Goal: Task Accomplishment & Management: Manage account settings

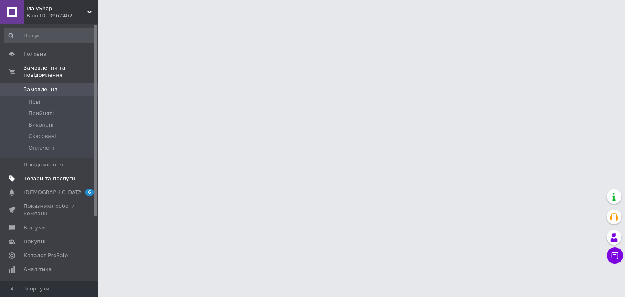
click at [67, 175] on span "Товари та послуги" at bounding box center [50, 178] width 52 height 7
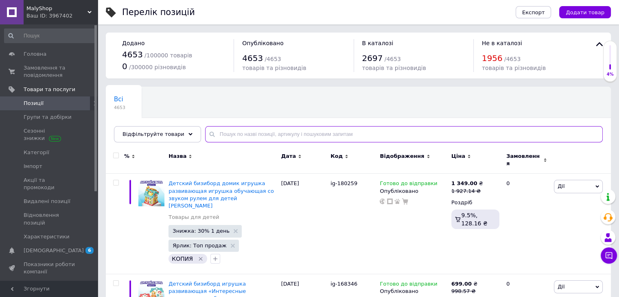
click at [257, 138] on input "text" at bounding box center [404, 134] width 398 height 16
paste input "me-70"
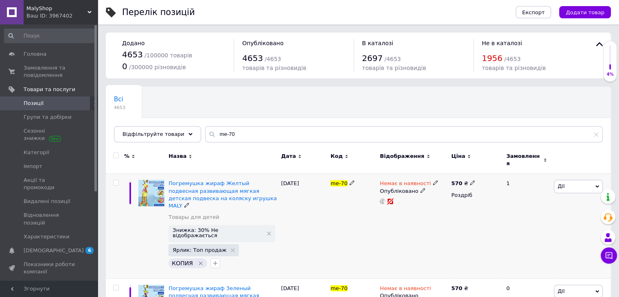
click at [425, 180] on div "Немає в наявності" at bounding box center [409, 183] width 58 height 7
click at [473, 207] on li "Готово до відправки" at bounding box center [477, 212] width 77 height 11
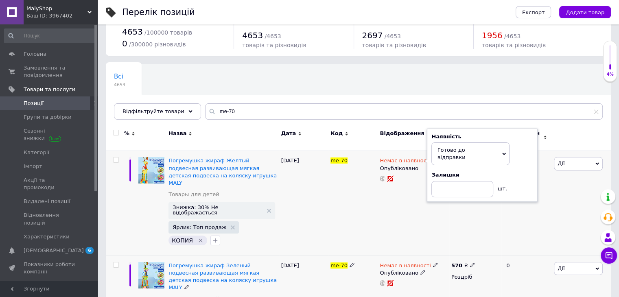
scroll to position [65, 0]
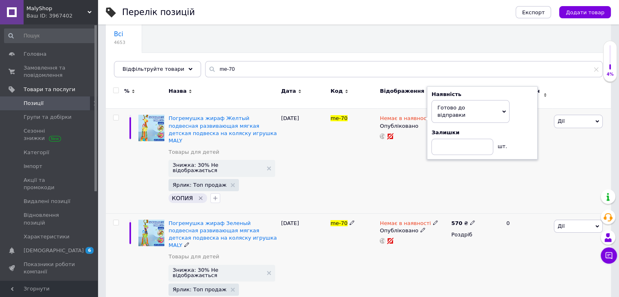
click at [426, 220] on div "Немає в наявності" at bounding box center [409, 223] width 58 height 7
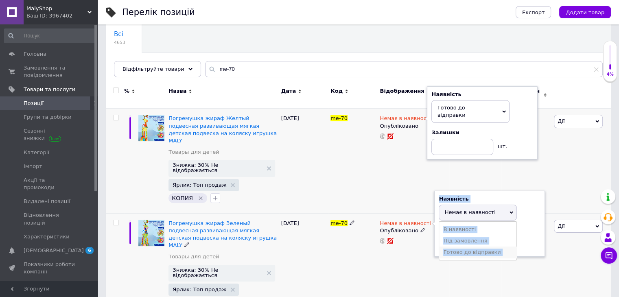
click at [464, 247] on li "Готово до відправки" at bounding box center [477, 252] width 77 height 11
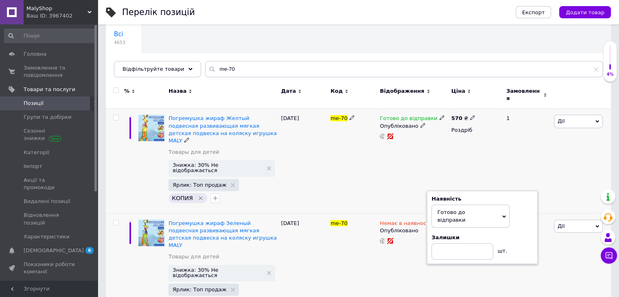
click at [564, 124] on div "Дії Редагувати Підняти на початок групи Копіювати Знижка Подарунок Супутні Прих…" at bounding box center [581, 161] width 59 height 105
click at [570, 118] on span "Дії" at bounding box center [578, 121] width 49 height 13
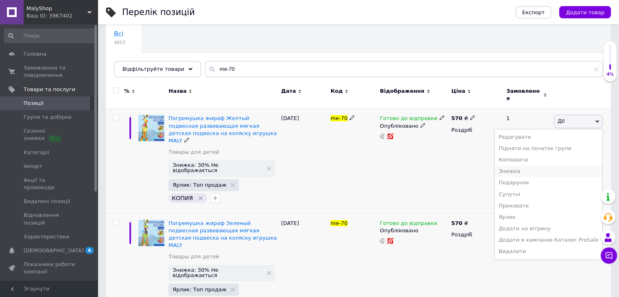
click at [524, 166] on li "Знижка" at bounding box center [548, 171] width 108 height 11
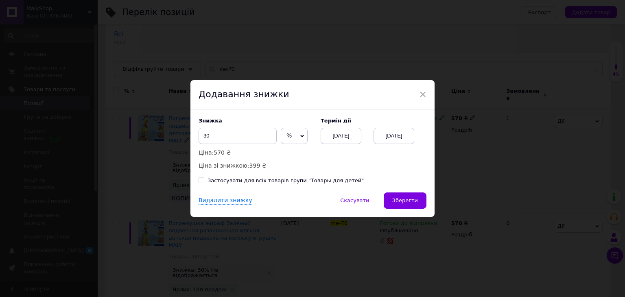
click at [396, 138] on div "[DATE]" at bounding box center [394, 136] width 41 height 16
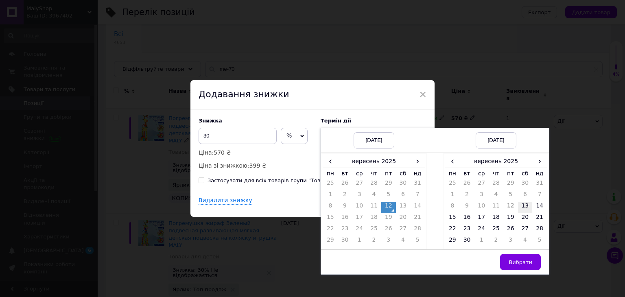
click at [518, 205] on td "13" at bounding box center [525, 207] width 15 height 11
click at [524, 264] on span "Вибрати" at bounding box center [521, 262] width 24 height 6
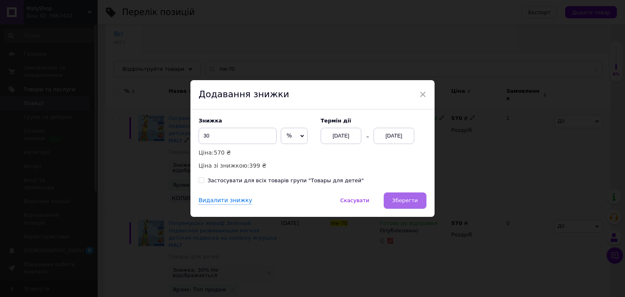
click at [414, 198] on span "Зберегти" at bounding box center [405, 200] width 26 height 6
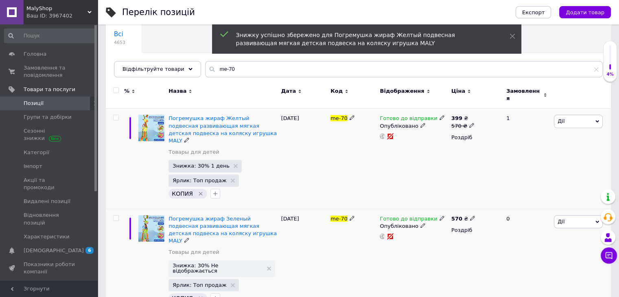
click at [579, 215] on span "Дії" at bounding box center [578, 221] width 49 height 13
click at [524, 266] on li "Знижка" at bounding box center [548, 271] width 108 height 11
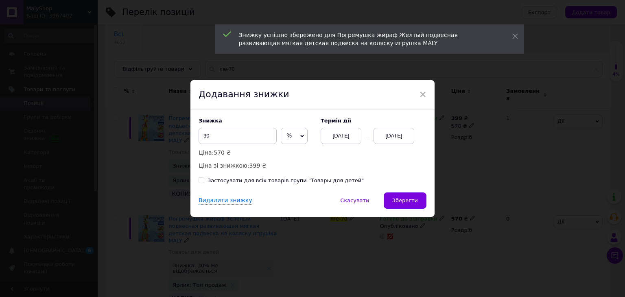
click at [390, 135] on div "[DATE]" at bounding box center [394, 136] width 41 height 16
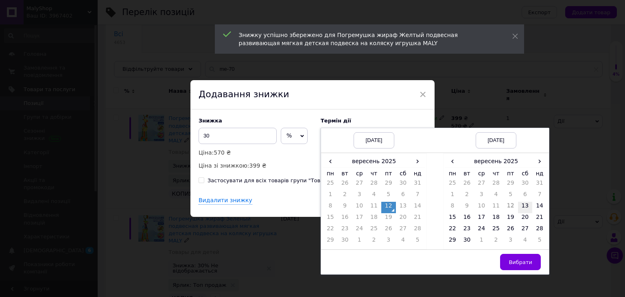
click at [525, 209] on td "13" at bounding box center [525, 207] width 15 height 11
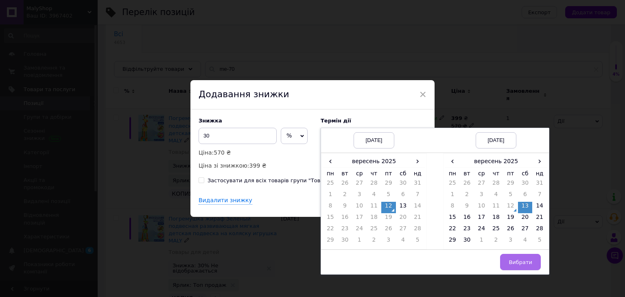
click at [523, 258] on button "Вибрати" at bounding box center [520, 262] width 41 height 16
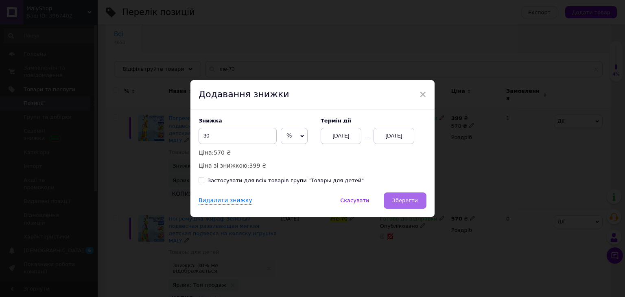
click at [400, 197] on button "Зберегти" at bounding box center [405, 200] width 43 height 16
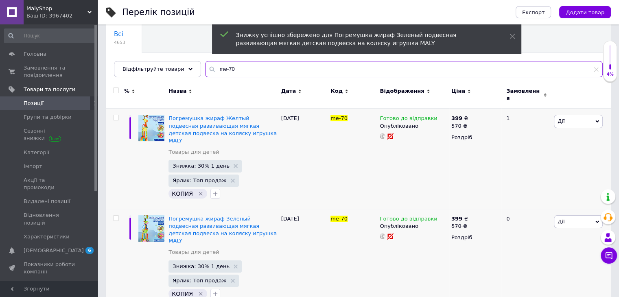
drag, startPoint x: 238, startPoint y: 72, endPoint x: 196, endPoint y: 73, distance: 41.9
click at [186, 71] on div "Відфільтруйте товари me-70" at bounding box center [358, 69] width 489 height 16
paste input "2"
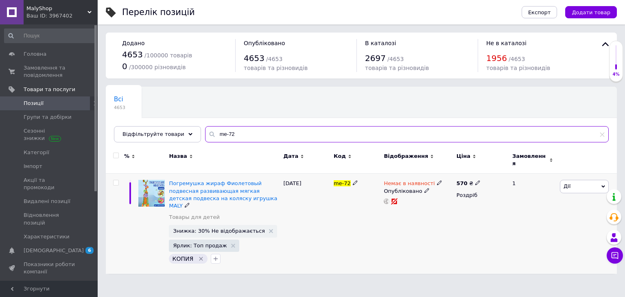
type input "me-72"
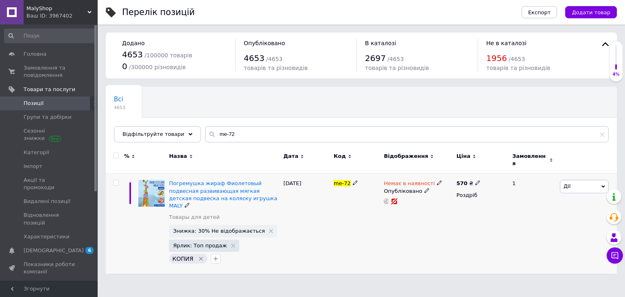
click at [437, 180] on icon at bounding box center [439, 182] width 5 height 5
click at [470, 207] on li "Готово до відправки" at bounding box center [481, 212] width 77 height 11
click at [584, 180] on span "Дії" at bounding box center [584, 186] width 49 height 13
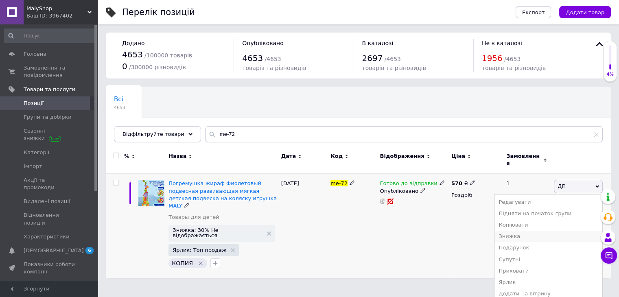
click at [535, 231] on li "Знижка" at bounding box center [548, 236] width 108 height 11
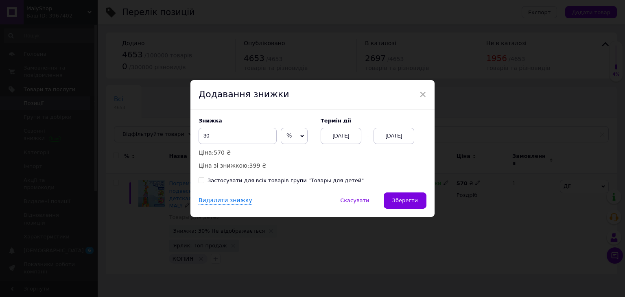
click at [410, 138] on div "[DATE]" at bounding box center [394, 136] width 41 height 16
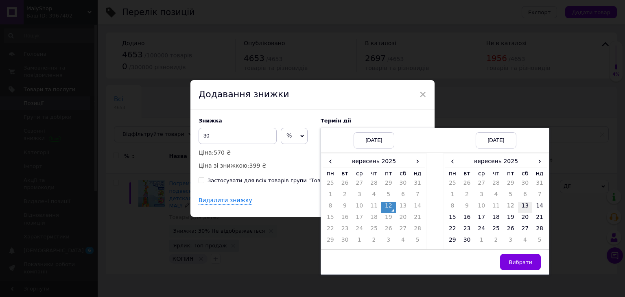
click at [526, 209] on td "13" at bounding box center [525, 207] width 15 height 11
click at [522, 261] on span "Вибрати" at bounding box center [521, 262] width 24 height 6
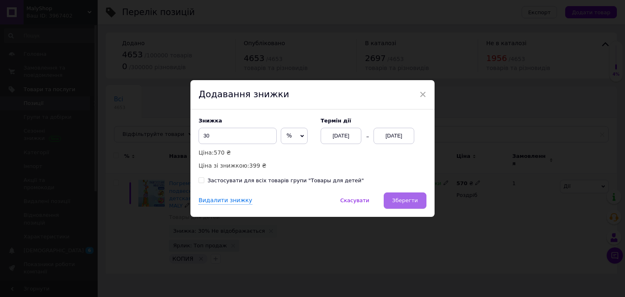
click at [413, 203] on span "Зберегти" at bounding box center [405, 200] width 26 height 6
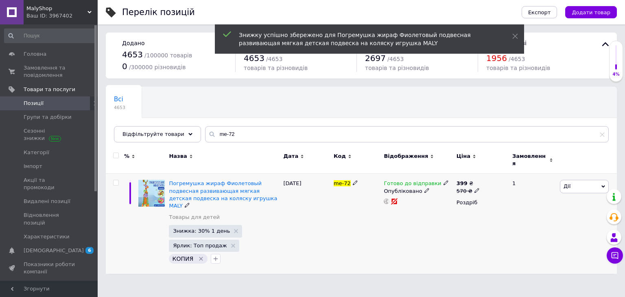
click at [66, 16] on div "Ваш ID: 3967402" at bounding box center [61, 15] width 71 height 7
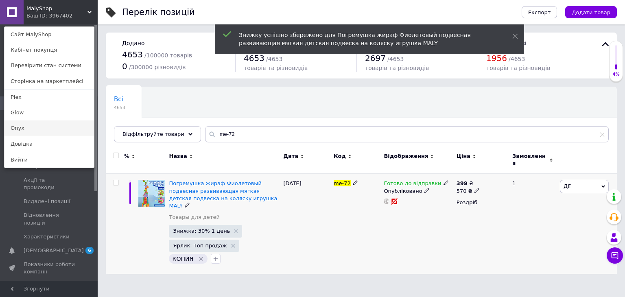
click at [25, 128] on link "Onyx" at bounding box center [49, 127] width 90 height 15
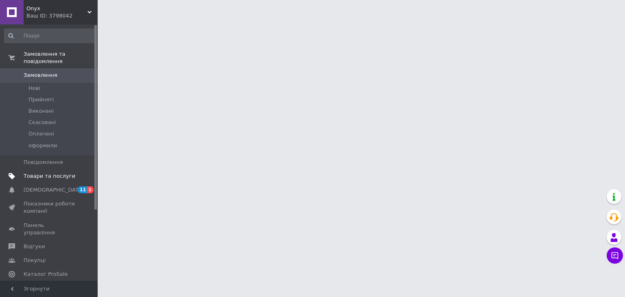
click at [61, 173] on span "Товари та послуги" at bounding box center [50, 176] width 52 height 7
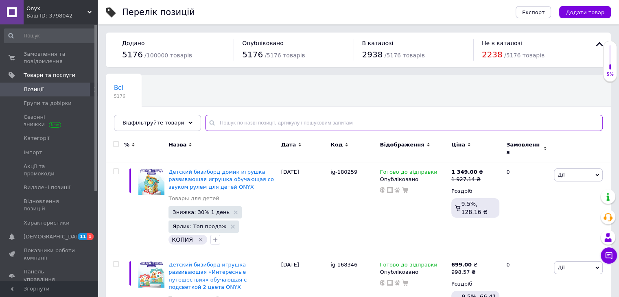
drag, startPoint x: 227, startPoint y: 124, endPoint x: 357, endPoint y: 164, distance: 136.3
click at [227, 124] on input "text" at bounding box center [404, 123] width 398 height 16
paste input "me-70"
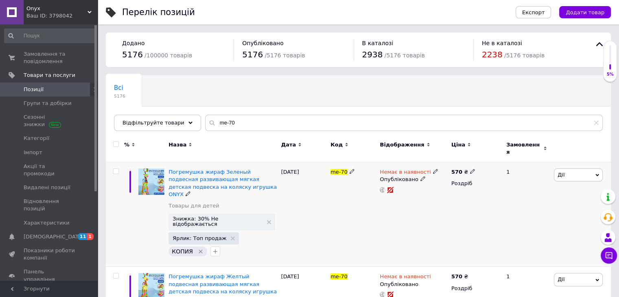
click at [433, 169] on icon at bounding box center [435, 171] width 5 height 5
click at [466, 197] on li "Готово до відправки" at bounding box center [477, 200] width 77 height 11
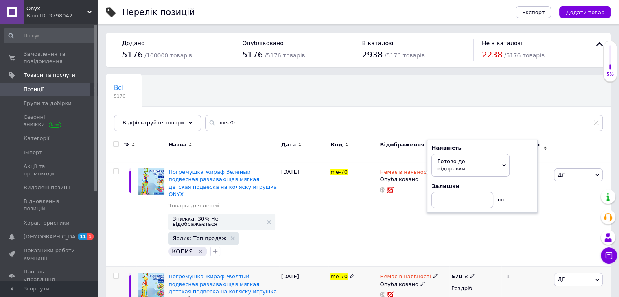
click at [433, 273] on icon at bounding box center [435, 275] width 5 height 5
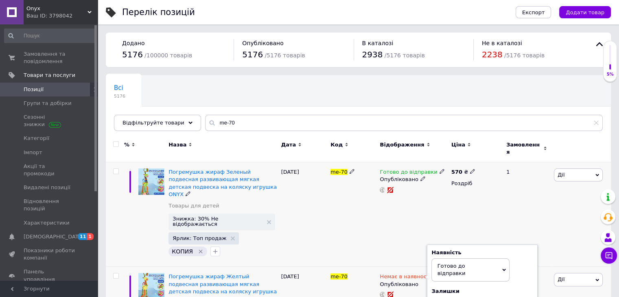
click at [567, 168] on span "Дії" at bounding box center [578, 174] width 49 height 13
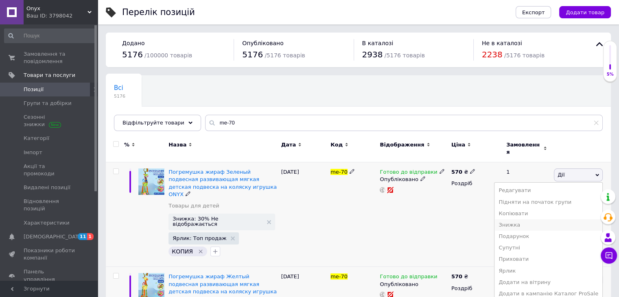
click at [518, 219] on li "Знижка" at bounding box center [548, 224] width 108 height 11
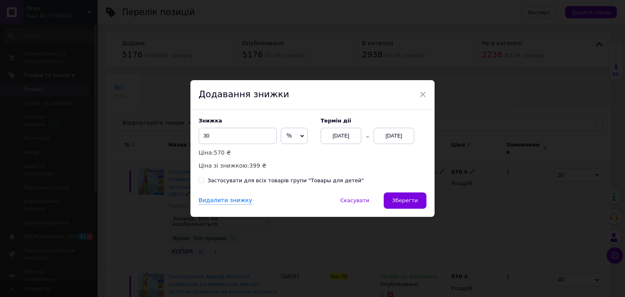
click at [391, 127] on div "Термін дії [DATE] [DATE]" at bounding box center [370, 131] width 114 height 26
click at [393, 134] on div "[DATE]" at bounding box center [394, 136] width 41 height 16
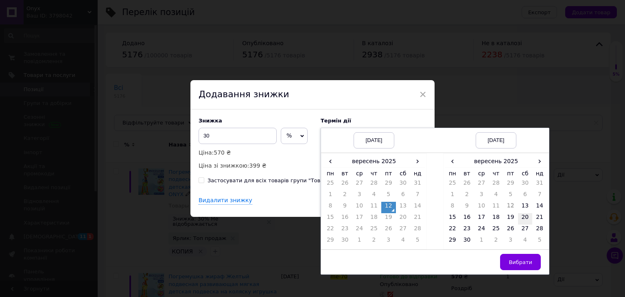
click at [526, 207] on td "13" at bounding box center [525, 207] width 15 height 11
drag, startPoint x: 529, startPoint y: 262, endPoint x: 446, endPoint y: 226, distance: 90.8
click at [529, 262] on span "Вибрати" at bounding box center [521, 262] width 24 height 6
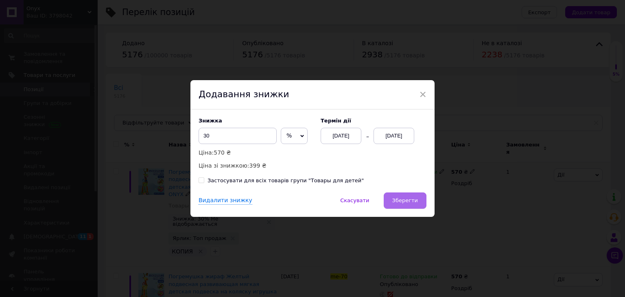
click at [418, 202] on button "Зберегти" at bounding box center [405, 200] width 43 height 16
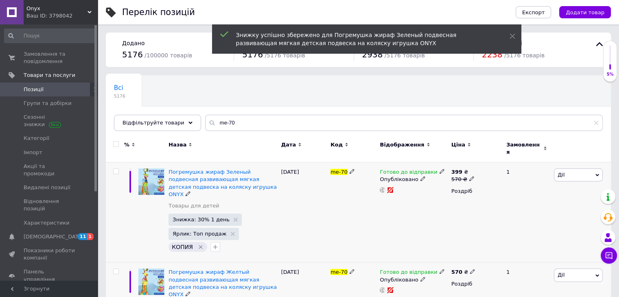
click at [568, 269] on span "Дії" at bounding box center [578, 275] width 49 height 13
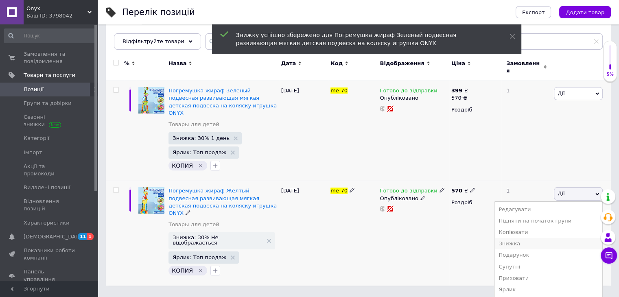
click at [528, 238] on li "Знижка" at bounding box center [548, 243] width 108 height 11
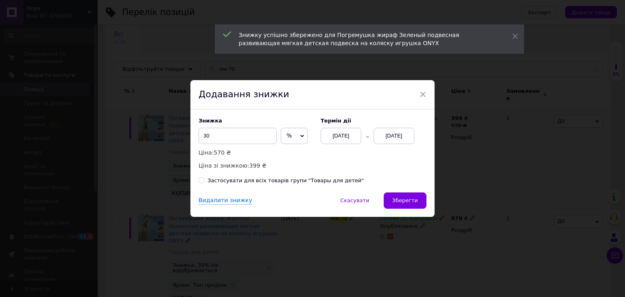
click at [400, 137] on div "[DATE]" at bounding box center [394, 136] width 41 height 16
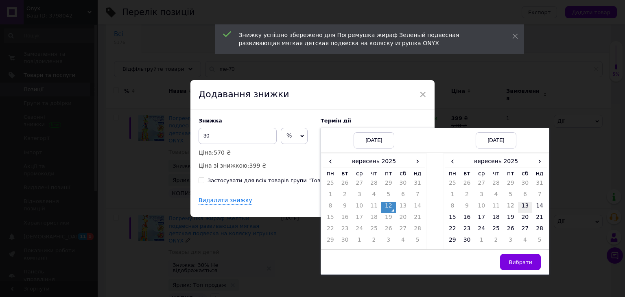
click at [522, 205] on td "13" at bounding box center [525, 207] width 15 height 11
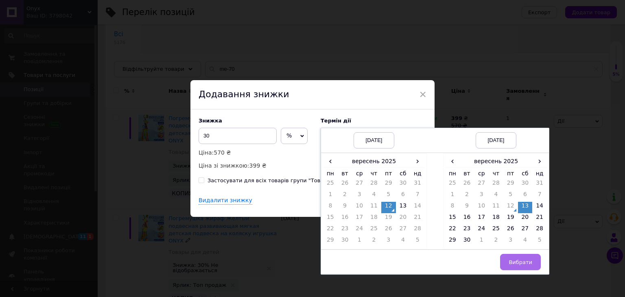
click at [530, 259] on span "Вибрати" at bounding box center [521, 262] width 24 height 6
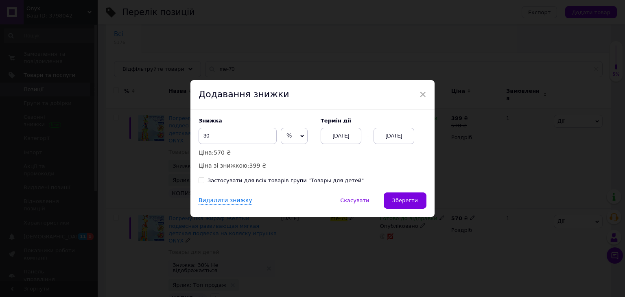
click at [420, 203] on button "Зберегти" at bounding box center [405, 200] width 43 height 16
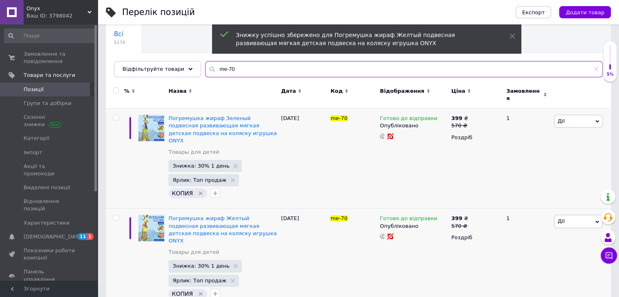
drag, startPoint x: 243, startPoint y: 73, endPoint x: 194, endPoint y: 78, distance: 48.6
click at [180, 74] on div "Відфільтруйте товари me-70" at bounding box center [358, 69] width 489 height 16
paste input "2"
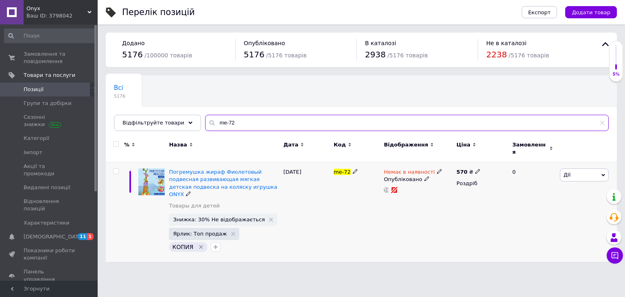
type input "me-72"
click at [437, 169] on icon at bounding box center [439, 171] width 5 height 5
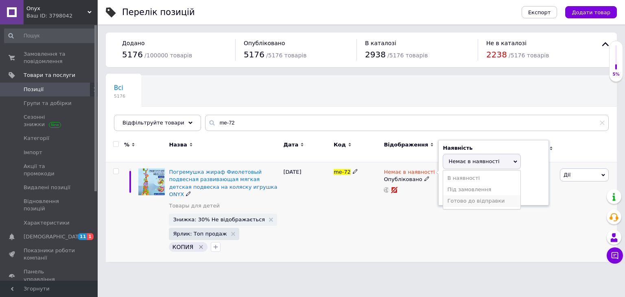
click at [457, 196] on li "Готово до відправки" at bounding box center [481, 200] width 77 height 11
click at [573, 168] on span "Дії" at bounding box center [584, 174] width 49 height 13
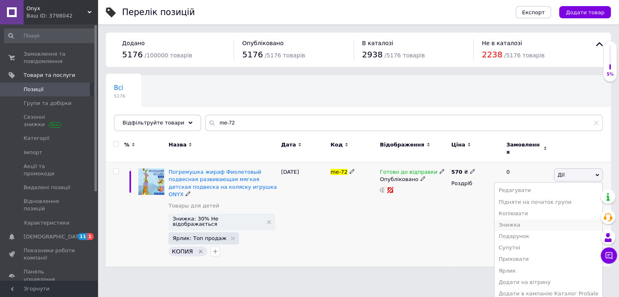
click at [531, 219] on li "Знижка" at bounding box center [548, 224] width 108 height 11
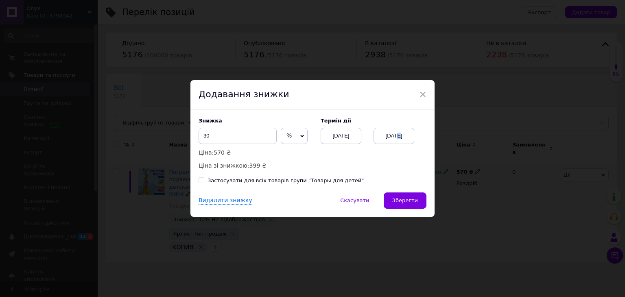
click at [390, 133] on div "[DATE]" at bounding box center [394, 136] width 41 height 16
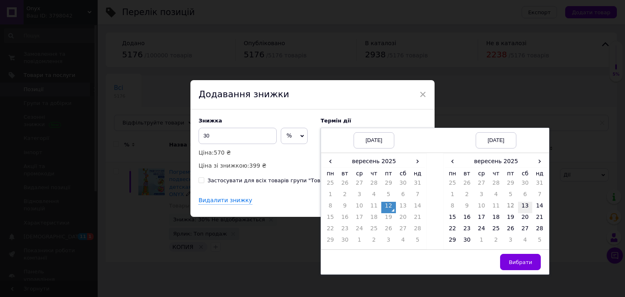
click at [523, 207] on td "13" at bounding box center [525, 207] width 15 height 11
drag, startPoint x: 524, startPoint y: 256, endPoint x: 516, endPoint y: 251, distance: 9.0
click at [523, 257] on button "Вибрати" at bounding box center [520, 262] width 41 height 16
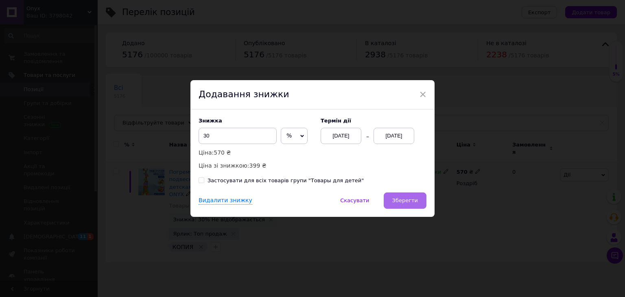
click at [407, 198] on span "Зберегти" at bounding box center [405, 200] width 26 height 6
